Goal: Information Seeking & Learning: Learn about a topic

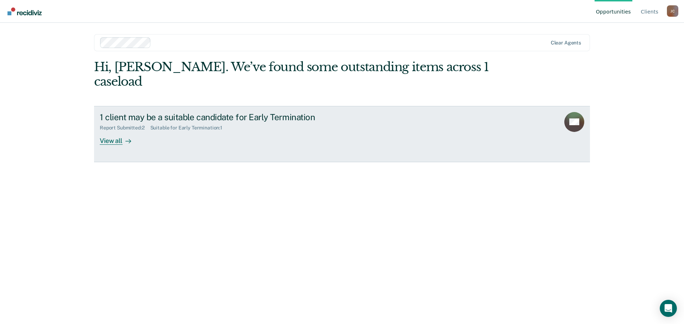
click at [203, 139] on link "1 client may be a suitable candidate for Early Termination Report Submitted : 2…" at bounding box center [342, 134] width 496 height 56
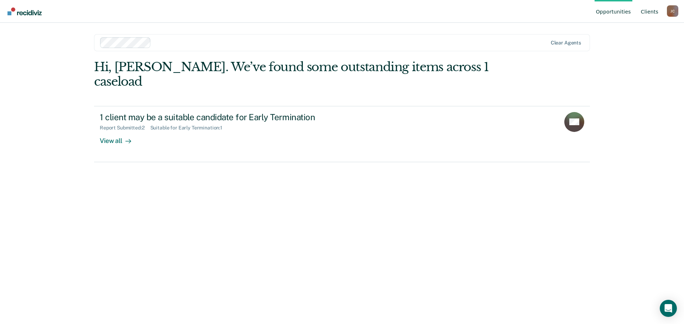
click at [652, 14] on link "Client s" at bounding box center [649, 11] width 20 height 23
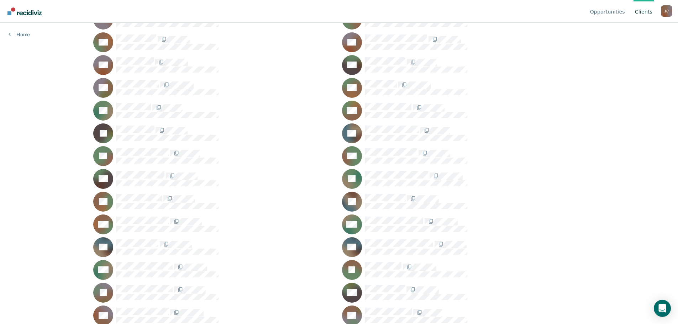
scroll to position [98, 0]
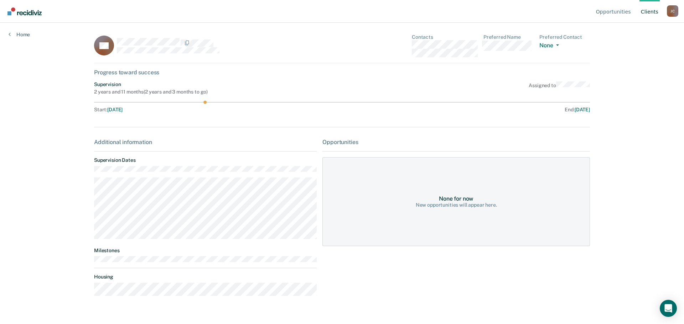
click at [202, 102] on line at bounding box center [342, 102] width 496 height 0
